Goal: Task Accomplishment & Management: Manage account settings

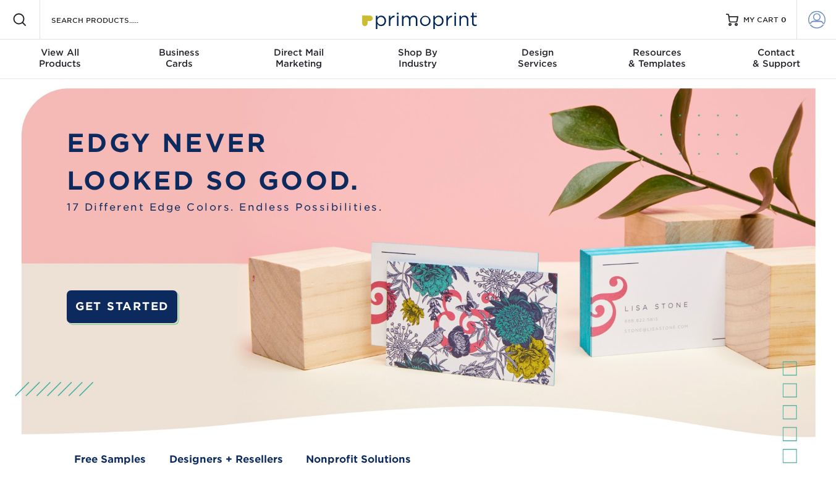
click at [815, 22] on span at bounding box center [817, 19] width 17 height 17
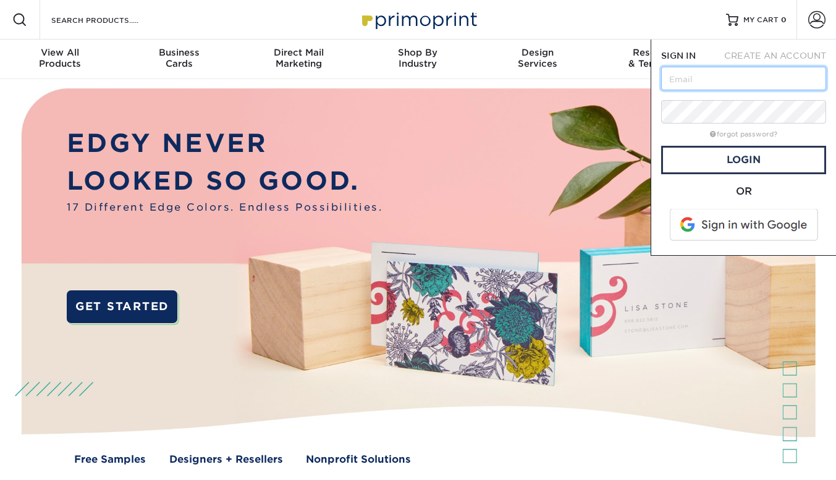
click at [747, 85] on input "text" at bounding box center [743, 78] width 165 height 23
type input "noriko@advanceplannignalw.com"
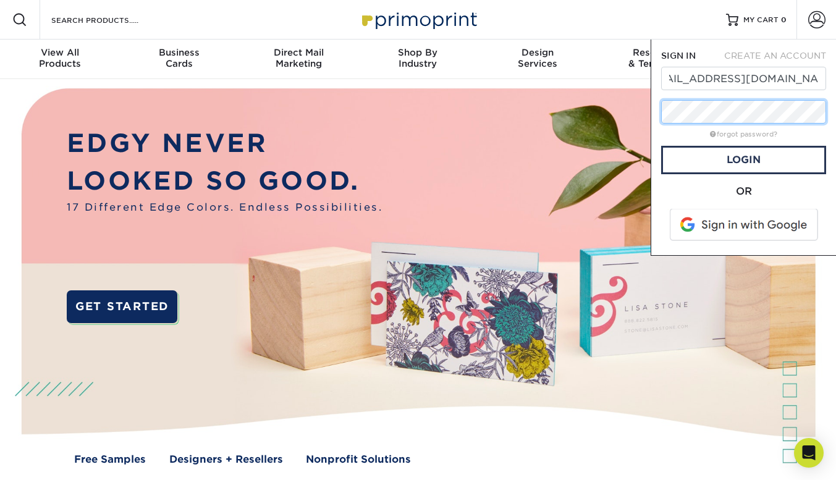
scroll to position [0, 0]
click at [688, 156] on link "Login" at bounding box center [743, 160] width 165 height 28
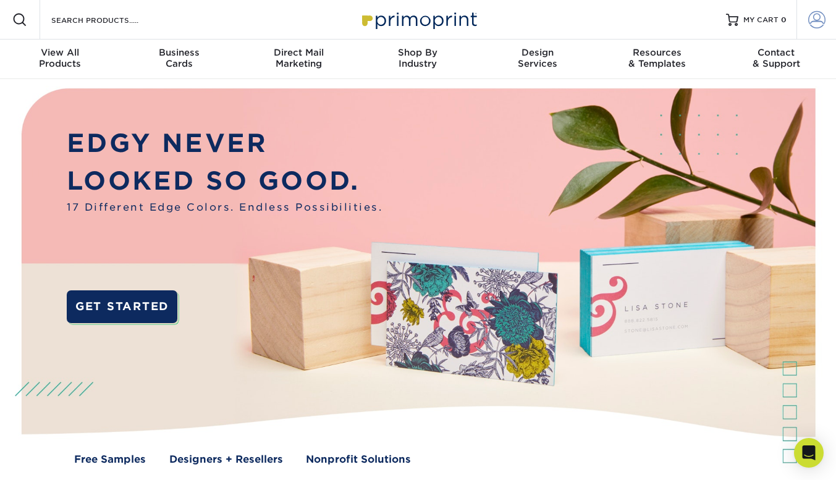
click at [823, 22] on span at bounding box center [817, 19] width 17 height 17
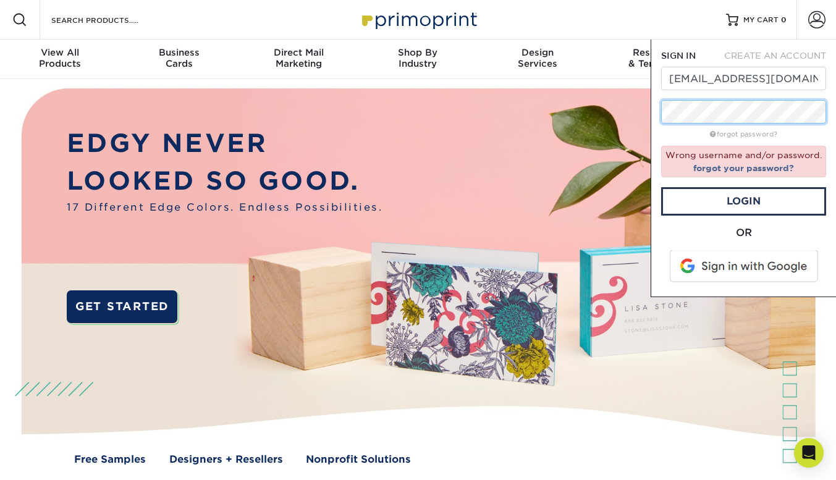
click at [656, 135] on div "SIGN IN CREATE AN ACCOUNT noriko@advanceplannignalw.com forgot password? Wrong …" at bounding box center [743, 169] width 185 height 258
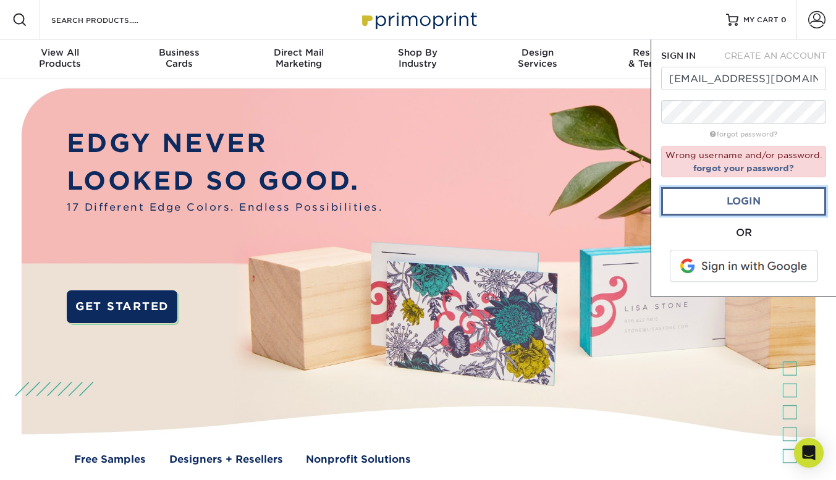
click at [692, 197] on link "Login" at bounding box center [743, 201] width 165 height 28
click at [716, 266] on span at bounding box center [745, 266] width 158 height 32
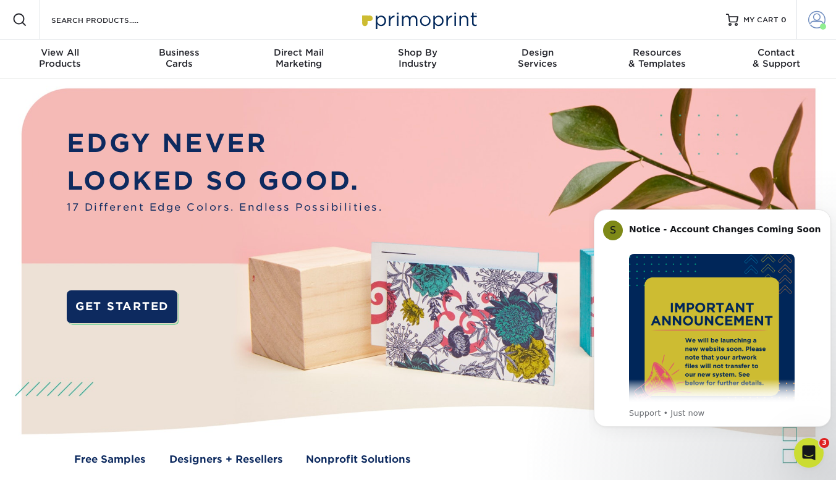
click at [811, 20] on span at bounding box center [817, 19] width 17 height 17
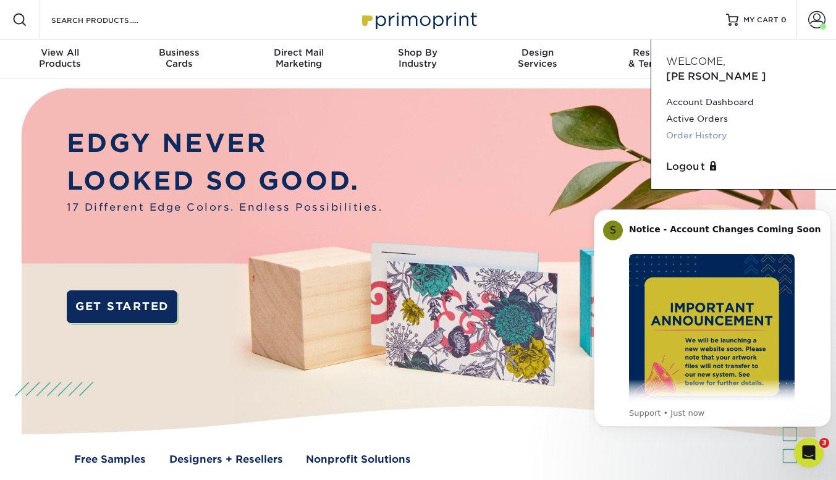
click at [700, 127] on link "Order History" at bounding box center [743, 135] width 155 height 17
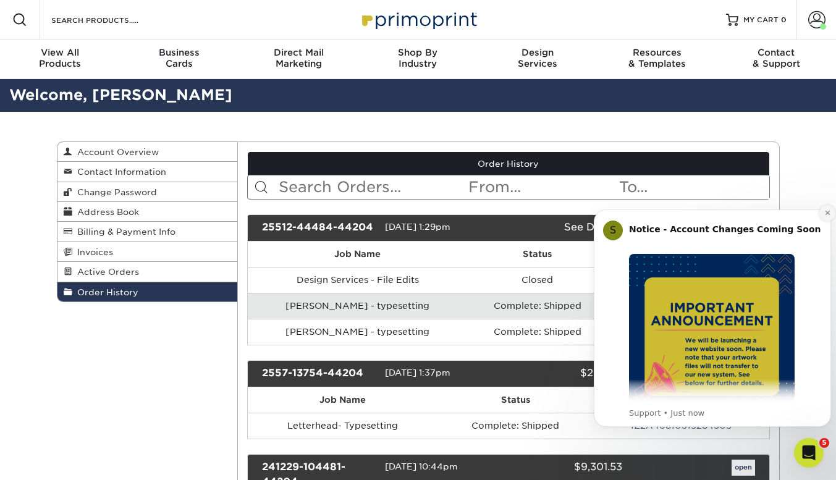
click at [828, 213] on icon "Dismiss notification" at bounding box center [827, 213] width 4 height 4
